Goal: Contribute content: Contribute content

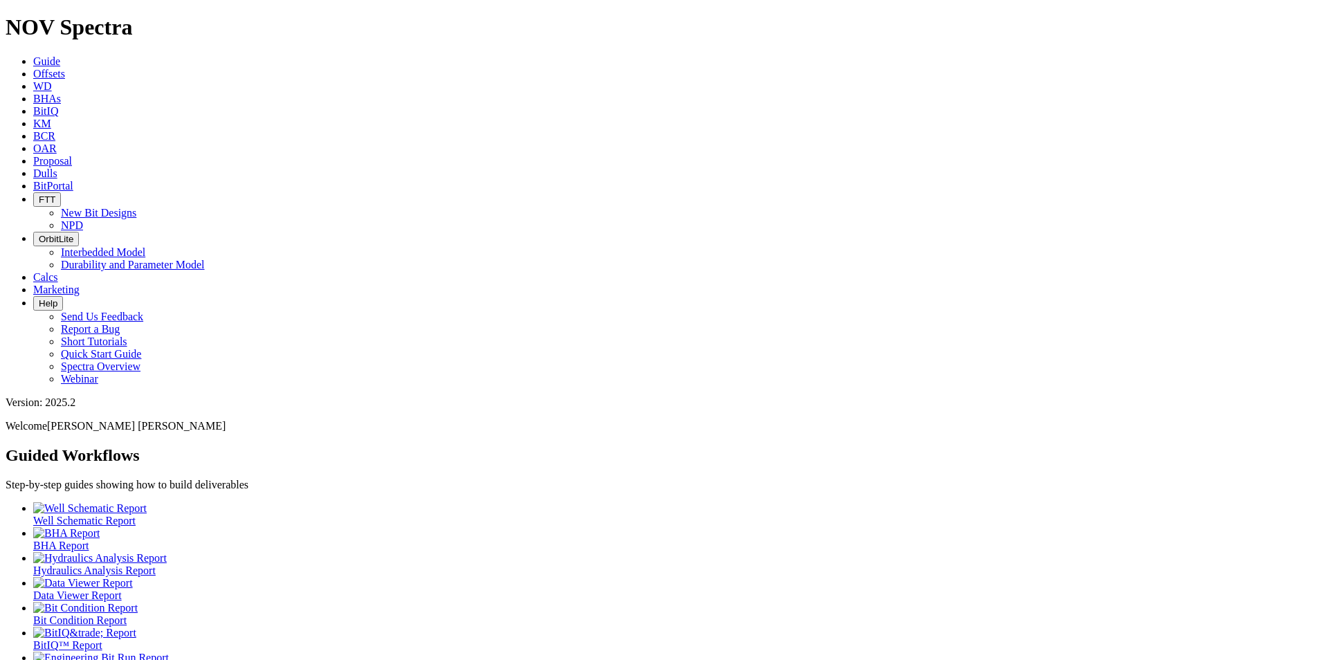
click at [57, 167] on link "Dulls" at bounding box center [45, 173] width 24 height 12
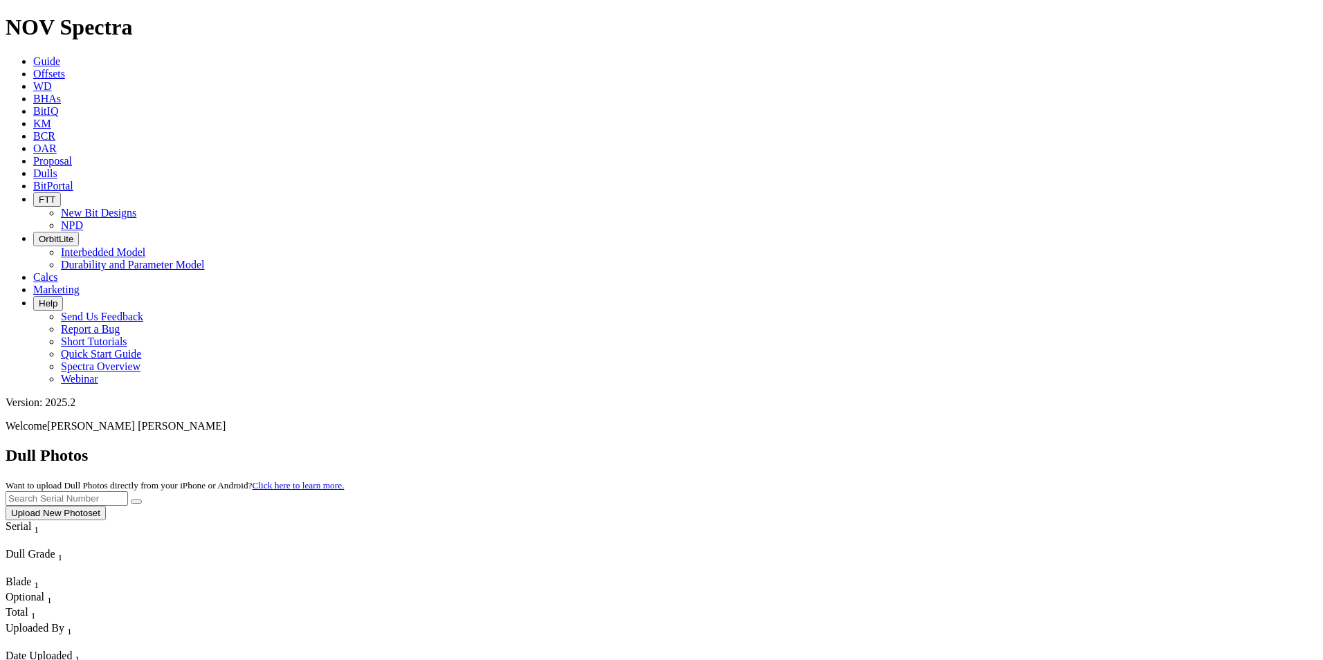
click at [106, 506] on button "Upload New Photoset" at bounding box center [56, 513] width 100 height 15
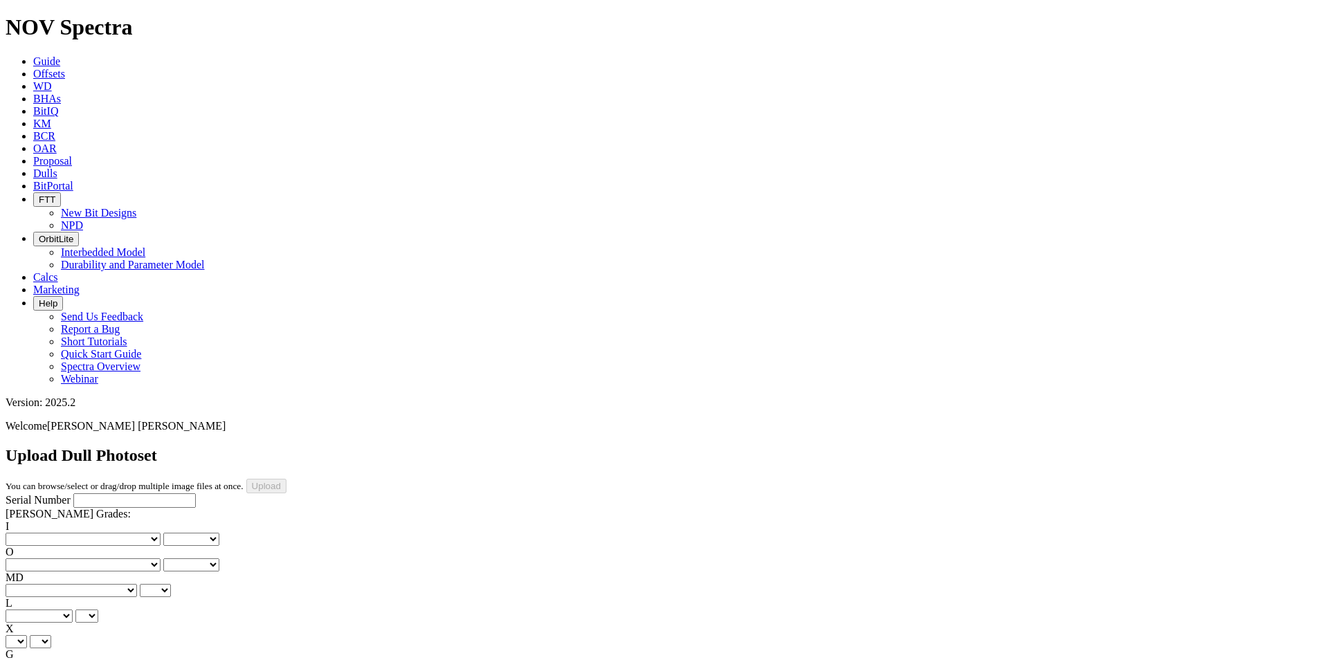
scroll to position [277, 0]
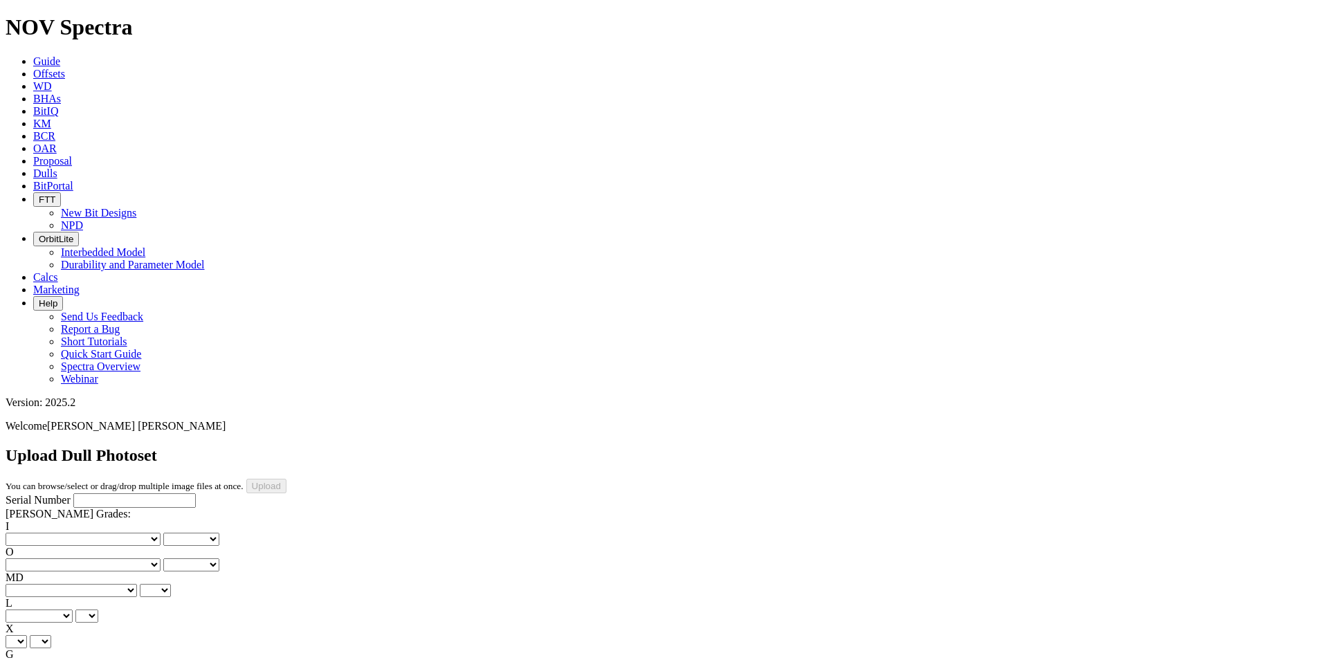
drag, startPoint x: 459, startPoint y: 506, endPoint x: 461, endPoint y: 499, distance: 7.2
drag, startPoint x: 457, startPoint y: 519, endPoint x: 459, endPoint y: 505, distance: 14.7
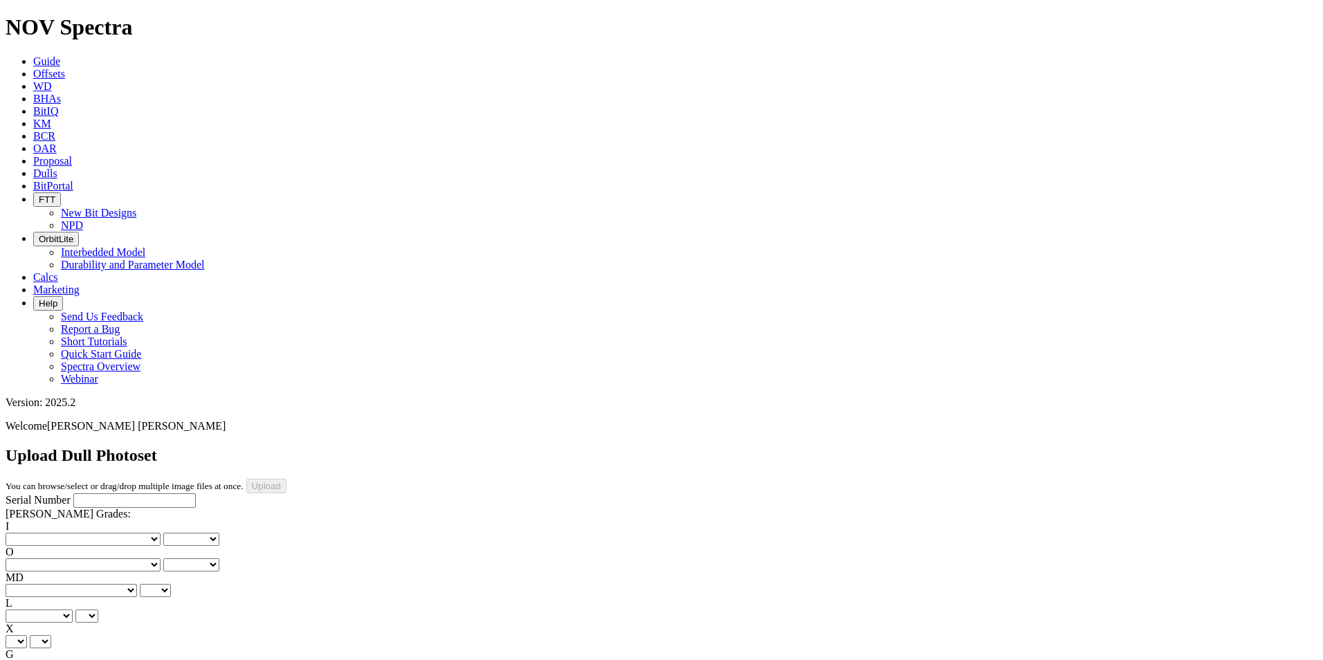
scroll to position [465, 0]
click at [111, 493] on input "Serial Number" at bounding box center [134, 500] width 122 height 15
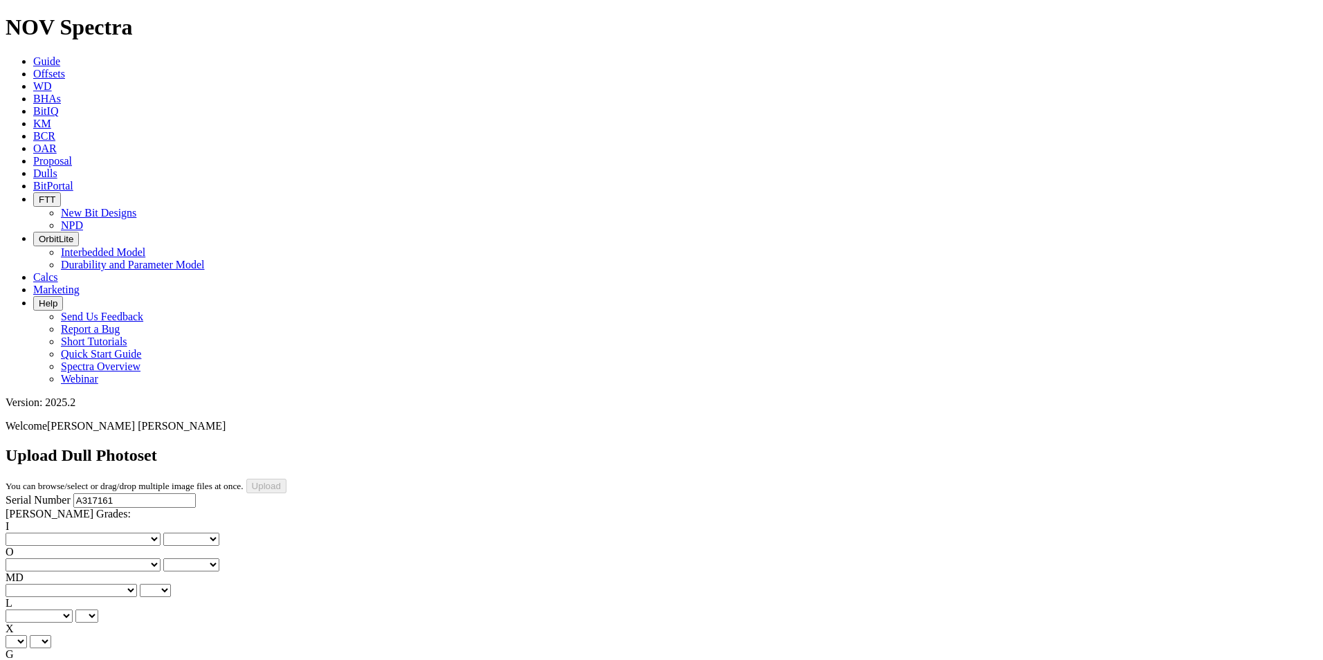
type input "A317161"
click at [142, 659] on select "Unknown I - In Gauge 1 - 1/16 in Undergauge" 2 - 2/16 in Undergauge = ⅛ in" 8 -…" at bounding box center [76, 667] width 141 height 13
select select "string:I"
click at [98, 659] on select "Unknown I - In Gauge 1 - 1/16 in Undergauge" 2 - 2/16 in Undergauge = ⅛ in" 8 -…" at bounding box center [76, 667] width 141 height 13
select select "string:I"
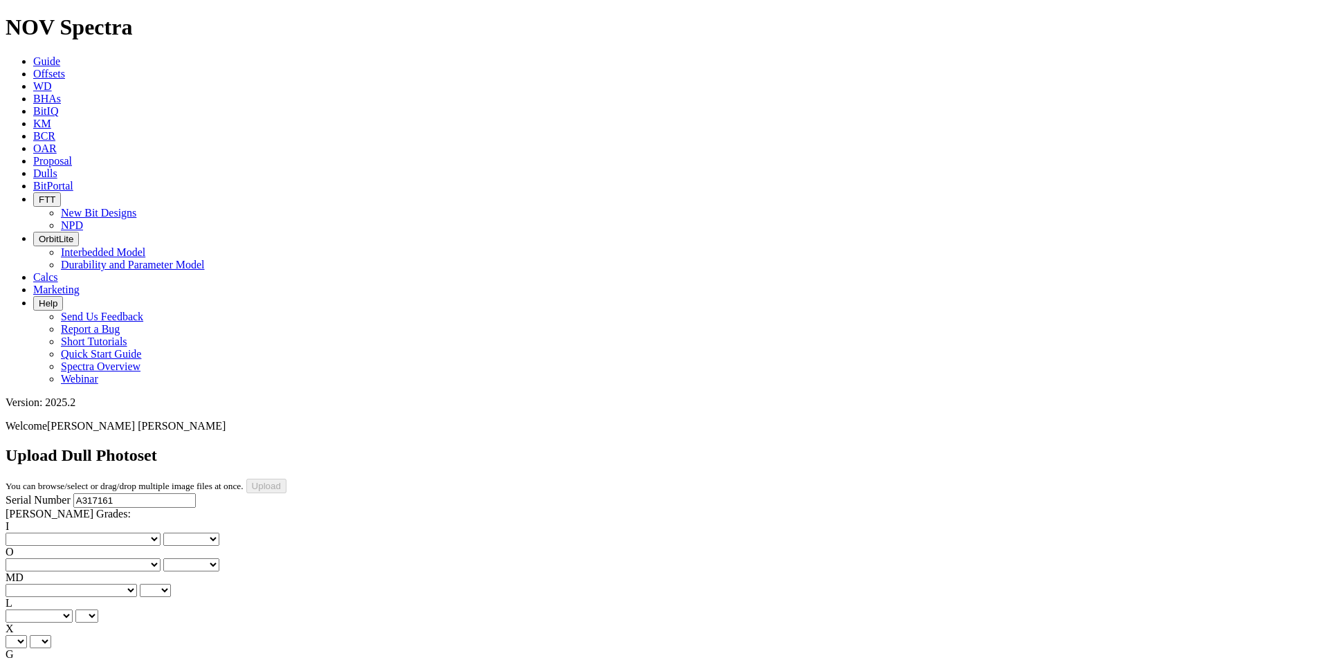
select select "string:_"
click at [27, 635] on select "X" at bounding box center [16, 641] width 21 height 13
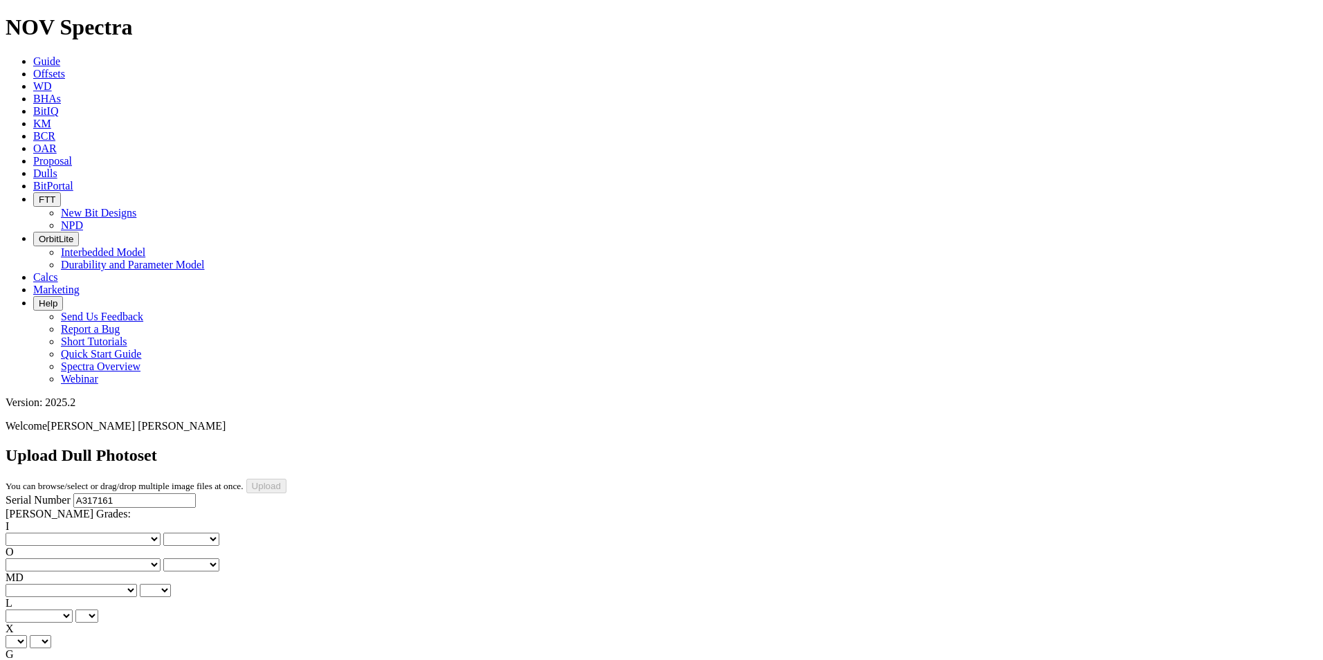
select select "string:X"
click at [27, 635] on select "X" at bounding box center [16, 641] width 21 height 13
select select "string:X"
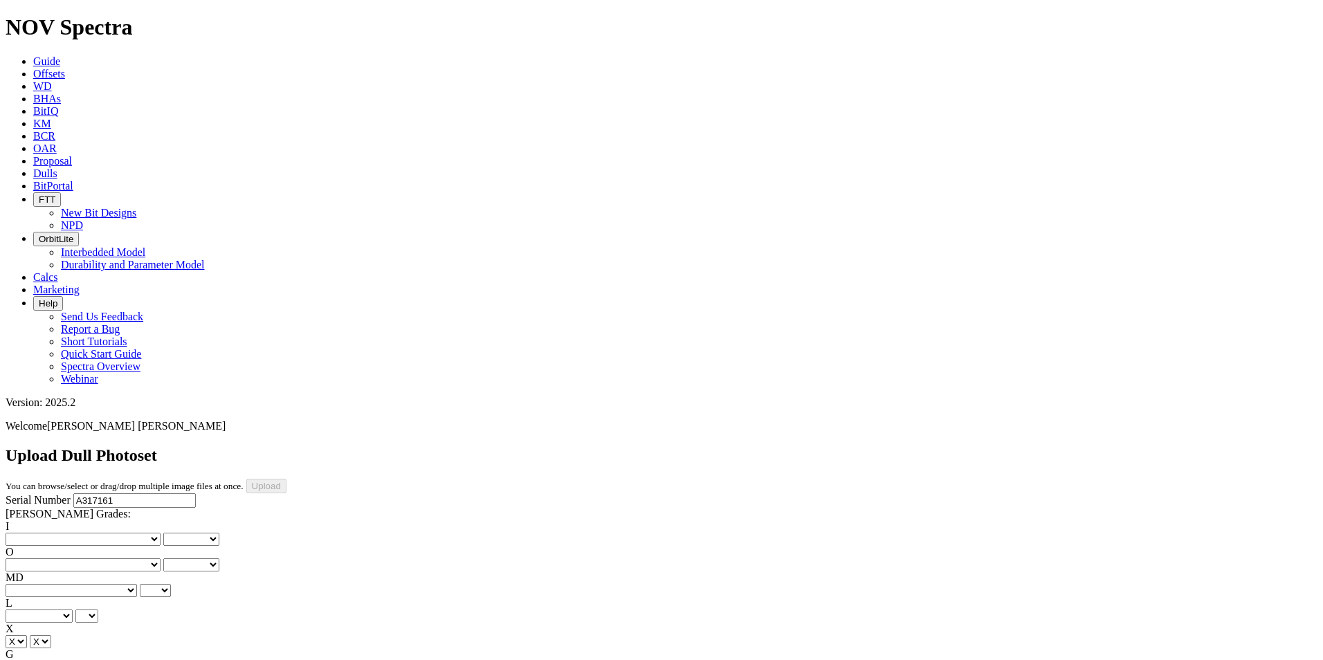
type input "[DATE]"
